Goal: Find specific page/section: Find specific page/section

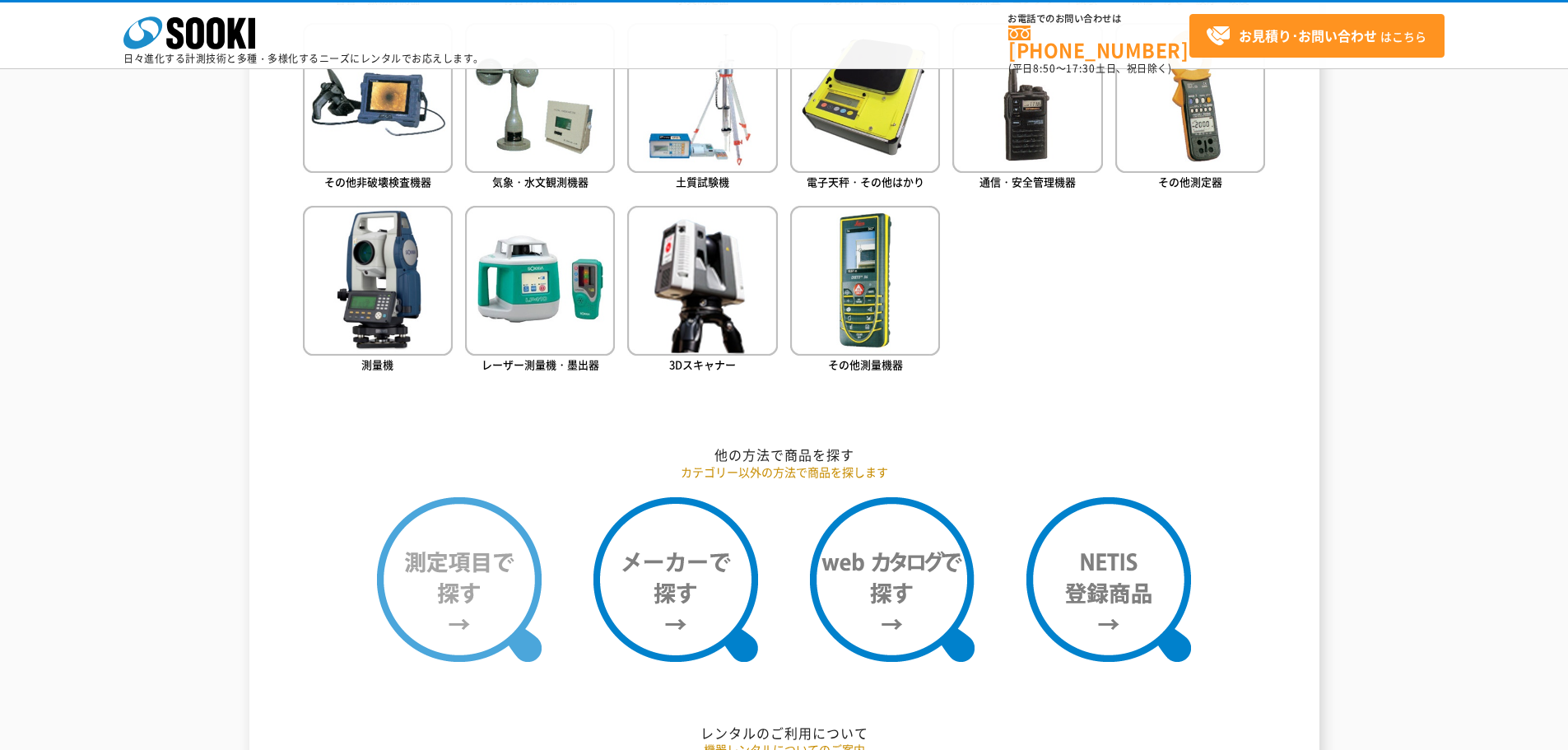
drag, startPoint x: 0, startPoint y: 0, endPoint x: 458, endPoint y: 583, distance: 741.4
click at [458, 583] on img at bounding box center [460, 579] width 165 height 165
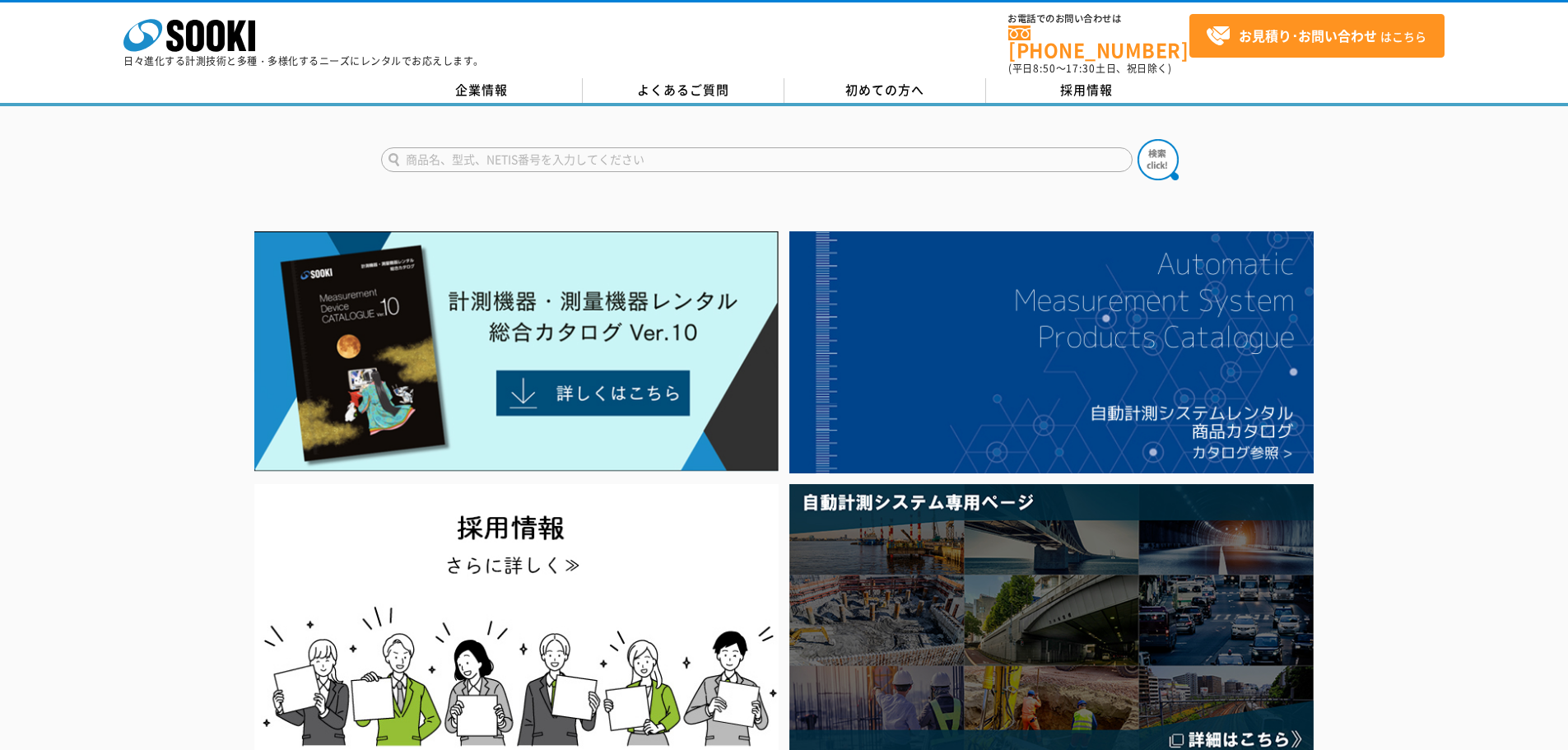
click at [475, 157] on input "text" at bounding box center [757, 159] width 752 height 25
type input "メジャー"
click at [1138, 139] on button at bounding box center [1158, 160] width 41 height 41
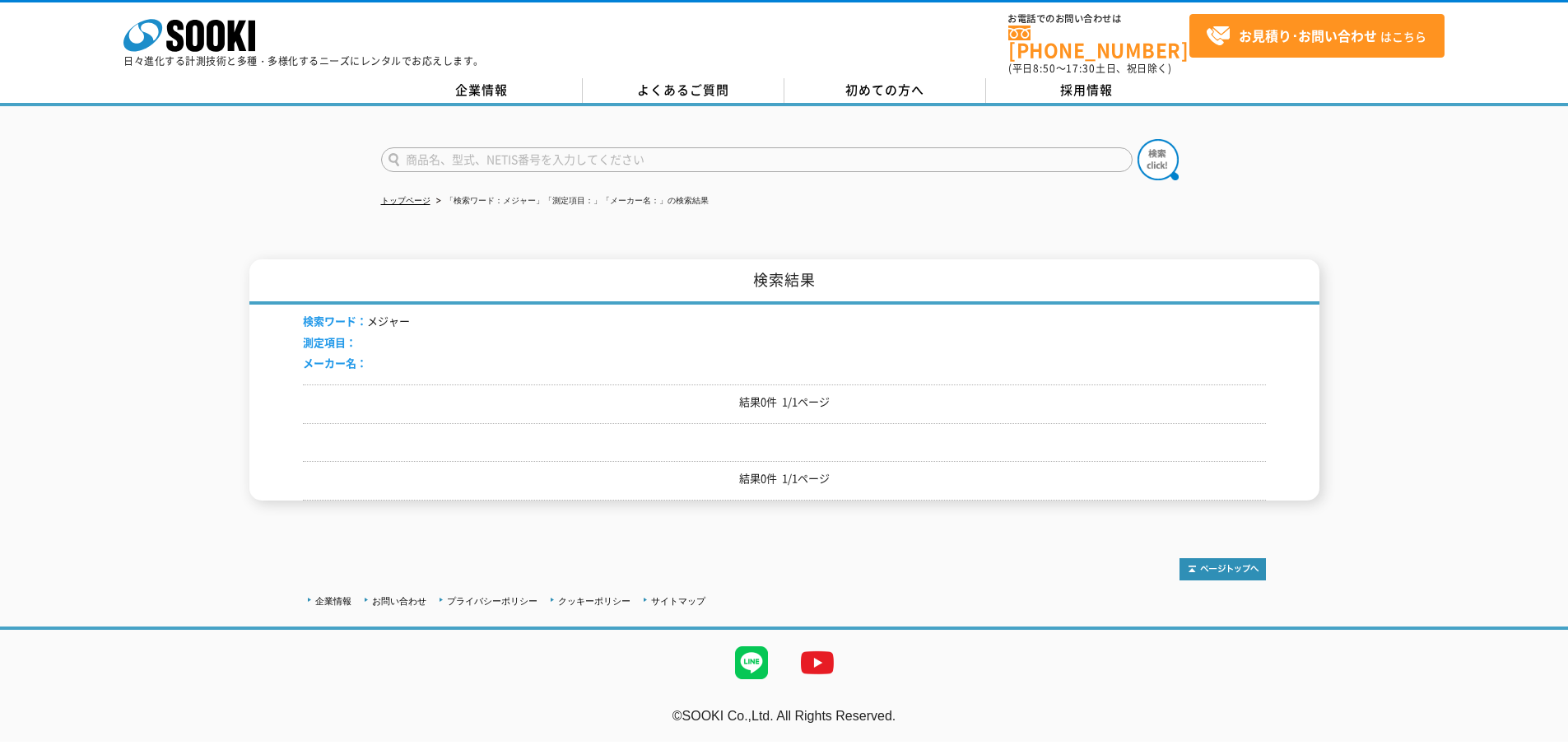
click at [461, 157] on input "text" at bounding box center [757, 159] width 752 height 25
type input "く"
type input "スケール"
click at [1138, 139] on button at bounding box center [1158, 160] width 41 height 41
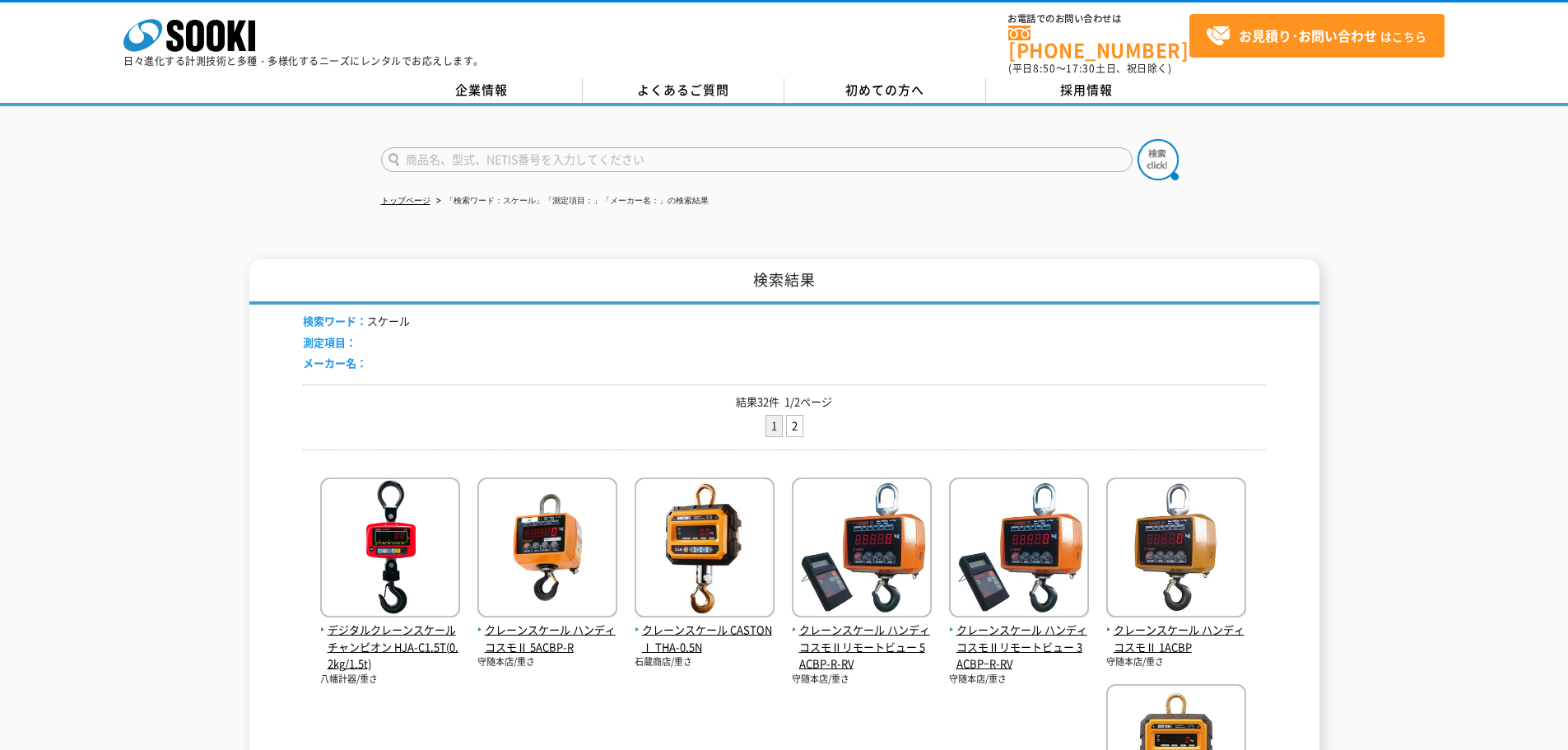
click at [477, 147] on input "text" at bounding box center [757, 159] width 752 height 25
type input "巻き尺"
click at [1138, 139] on button at bounding box center [1158, 160] width 41 height 41
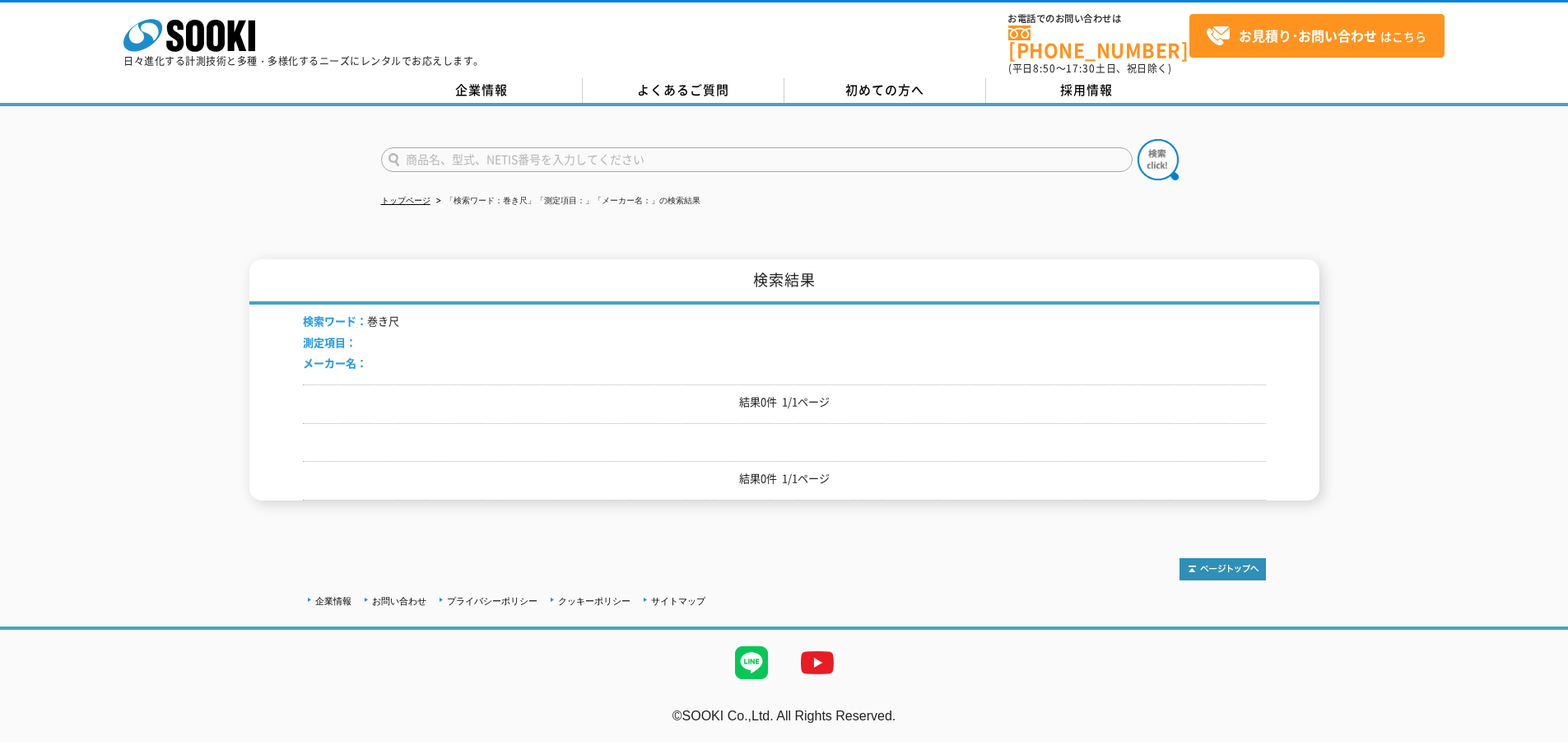
click at [490, 151] on input "text" at bounding box center [757, 159] width 752 height 25
